Goal: Information Seeking & Learning: Check status

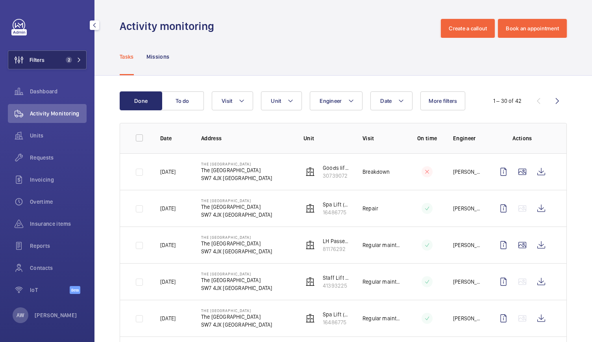
click at [59, 59] on button "Filters 2" at bounding box center [47, 59] width 79 height 19
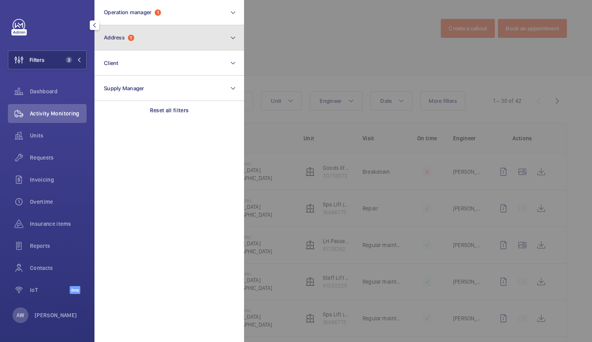
click at [130, 42] on button "Address 1" at bounding box center [169, 37] width 150 height 25
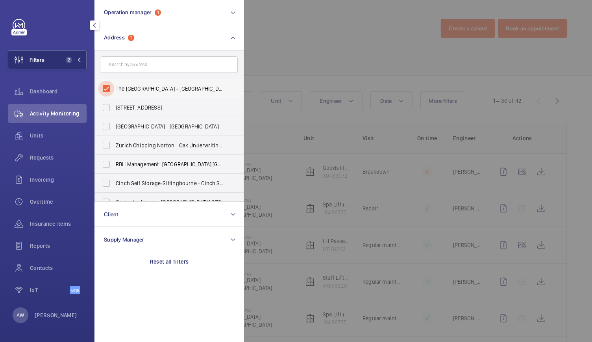
click at [104, 89] on input "The [GEOGRAPHIC_DATA] - [GEOGRAPHIC_DATA]" at bounding box center [106, 89] width 16 height 16
checkbox input "false"
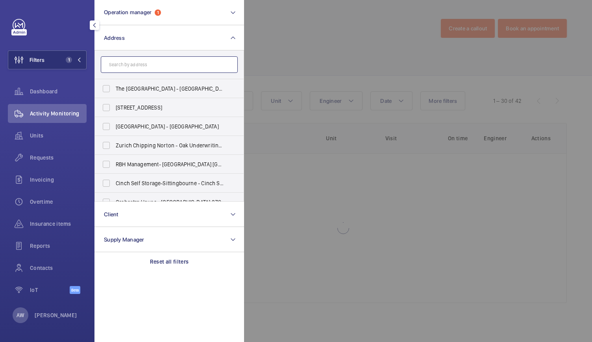
click at [111, 72] on input "text" at bounding box center [169, 64] width 137 height 17
type input "6"
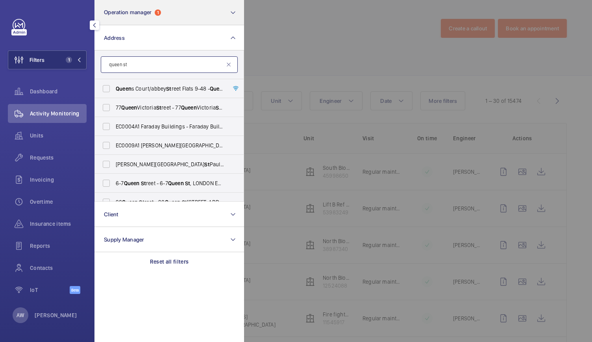
type input "queen st"
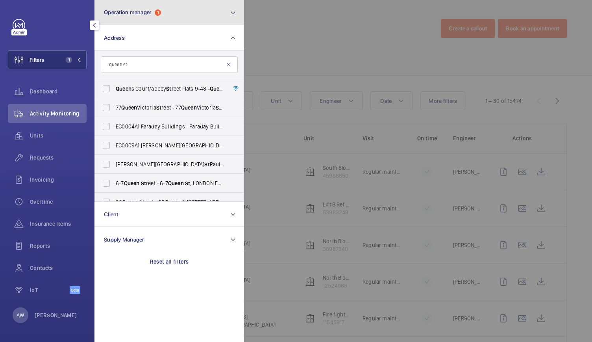
click at [137, 6] on button "Operation manager 1" at bounding box center [169, 12] width 150 height 25
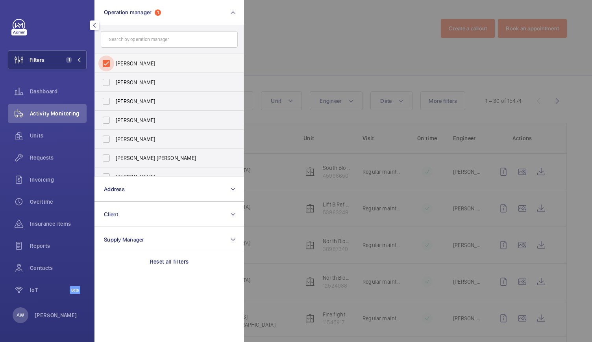
click at [106, 64] on input "[PERSON_NAME]" at bounding box center [106, 63] width 16 height 16
checkbox input "false"
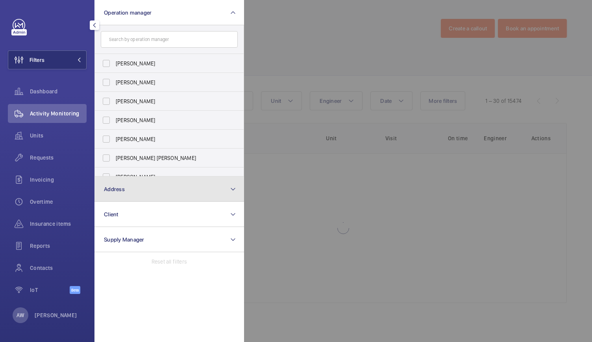
click at [141, 189] on button "Address" at bounding box center [169, 188] width 150 height 25
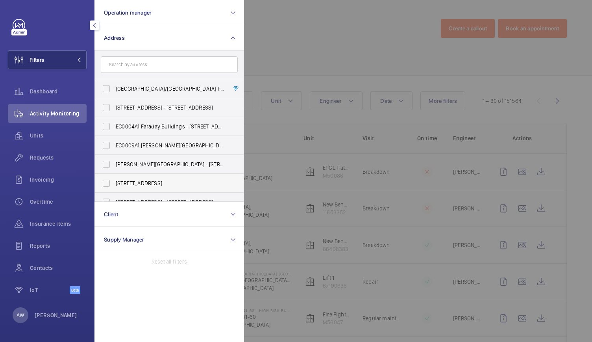
click at [118, 185] on span "[STREET_ADDRESS]" at bounding box center [170, 183] width 108 height 8
click at [114, 185] on input "[STREET_ADDRESS]" at bounding box center [106, 183] width 16 height 16
checkbox input "true"
click at [327, 31] on div at bounding box center [540, 171] width 592 height 342
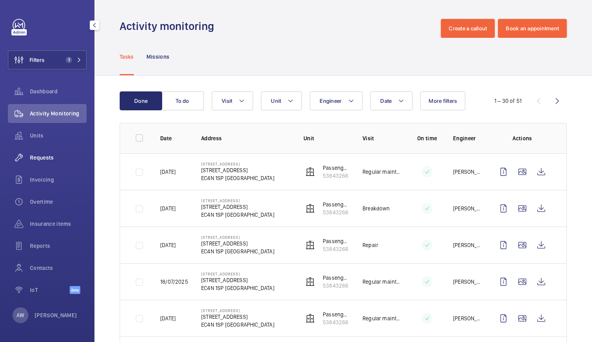
click at [43, 156] on span "Requests" at bounding box center [58, 158] width 57 height 8
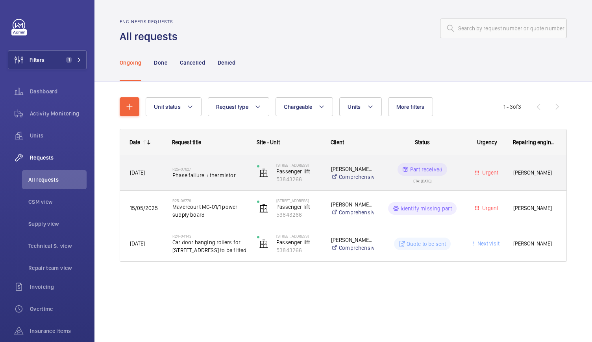
click at [243, 185] on div "R25-07627 Phase failure + thermistor" at bounding box center [205, 172] width 84 height 35
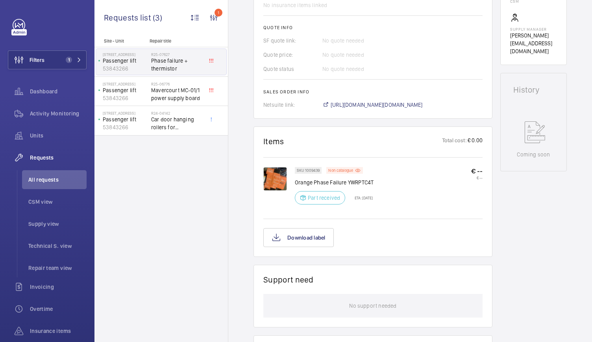
scroll to position [313, 0]
click at [162, 93] on span "Mavercourt MC-01/1 power supply board" at bounding box center [177, 94] width 52 height 16
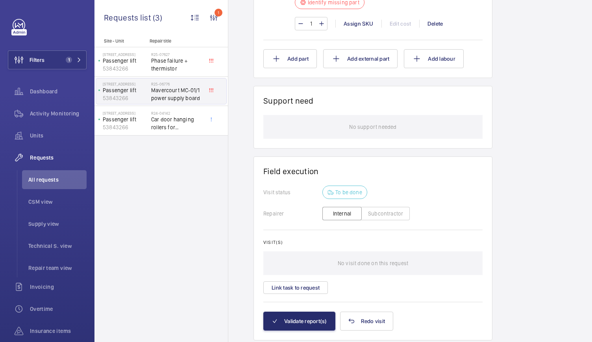
scroll to position [527, 0]
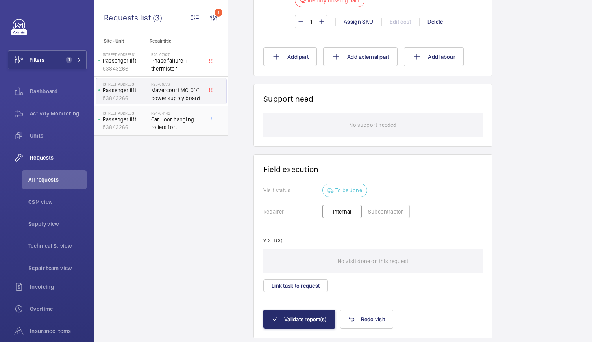
click at [158, 128] on span "Car door hanging rollers for [STREET_ADDRESS] to be fitted" at bounding box center [177, 123] width 52 height 16
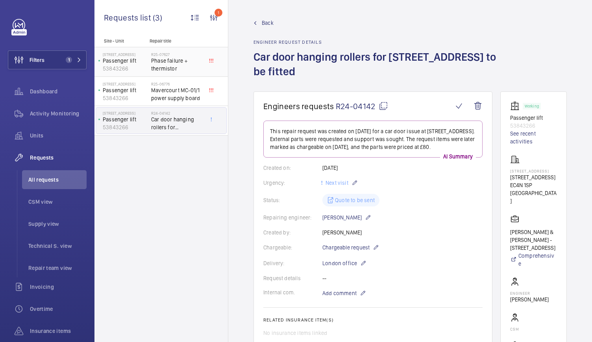
click at [156, 57] on span "Phase failure + thermistor" at bounding box center [177, 65] width 52 height 16
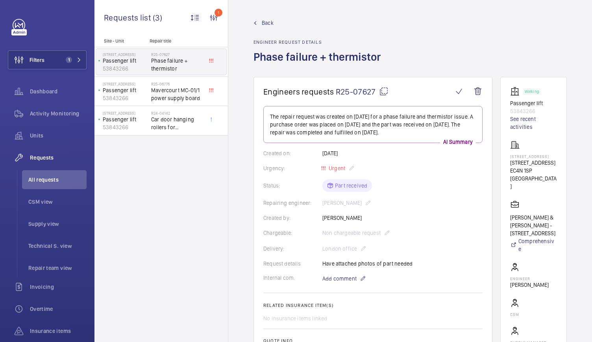
click at [259, 24] on link "Back" at bounding box center [319, 23] width 132 height 8
click at [264, 22] on span "Back" at bounding box center [268, 23] width 12 height 8
click at [253, 23] on mat-icon at bounding box center [255, 23] width 4 height 4
click at [30, 199] on span "CSM view" at bounding box center [57, 202] width 58 height 8
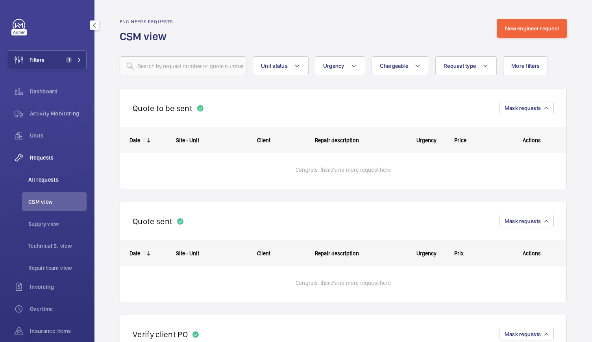
click at [37, 184] on li "All requests" at bounding box center [54, 179] width 65 height 19
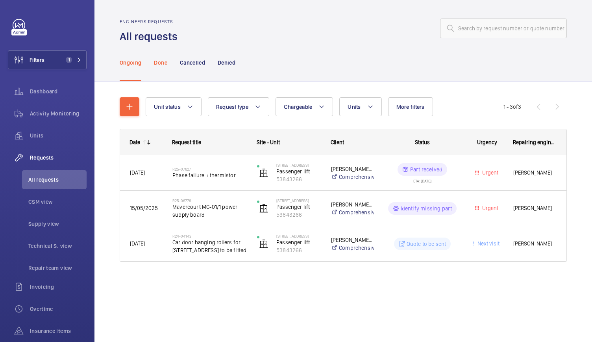
click at [162, 67] on div "Done" at bounding box center [160, 62] width 13 height 37
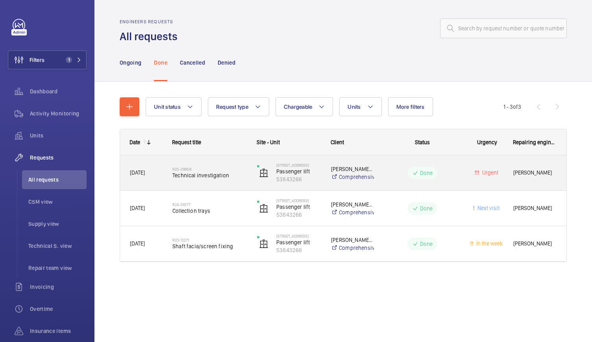
click at [243, 183] on div "R25-09958 Technical investigation" at bounding box center [209, 172] width 74 height 23
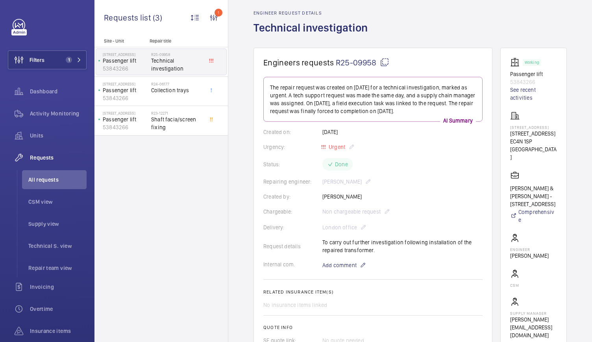
scroll to position [29, 0]
